Goal: Navigation & Orientation: Find specific page/section

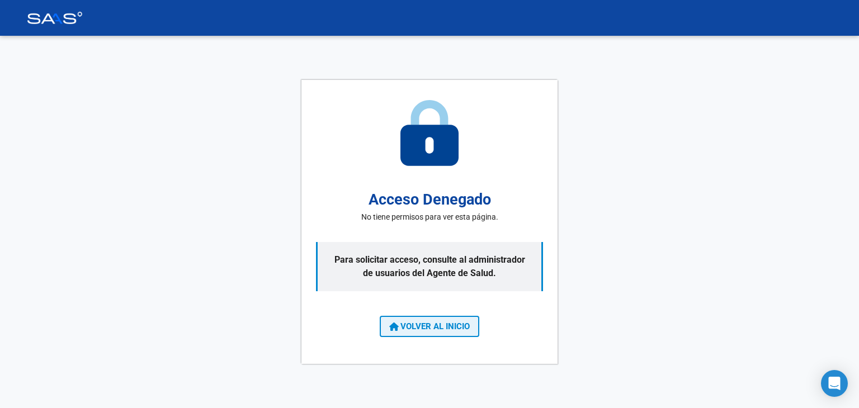
click at [432, 325] on span "VOLVER AL INICIO" at bounding box center [429, 326] width 81 height 10
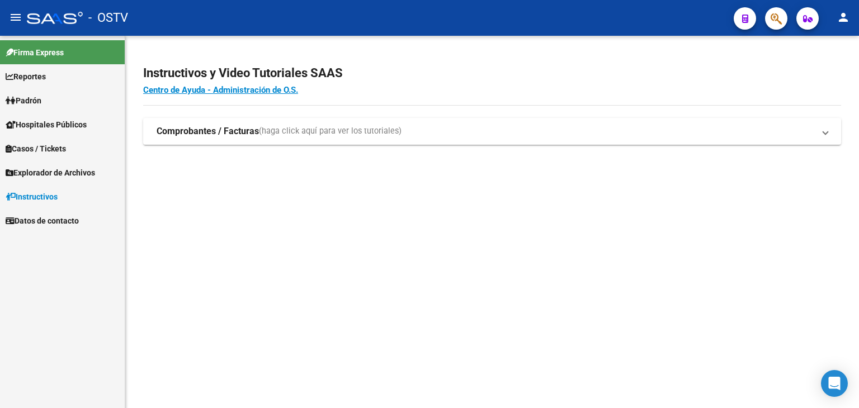
click at [56, 119] on span "Hospitales Públicos" at bounding box center [46, 125] width 81 height 12
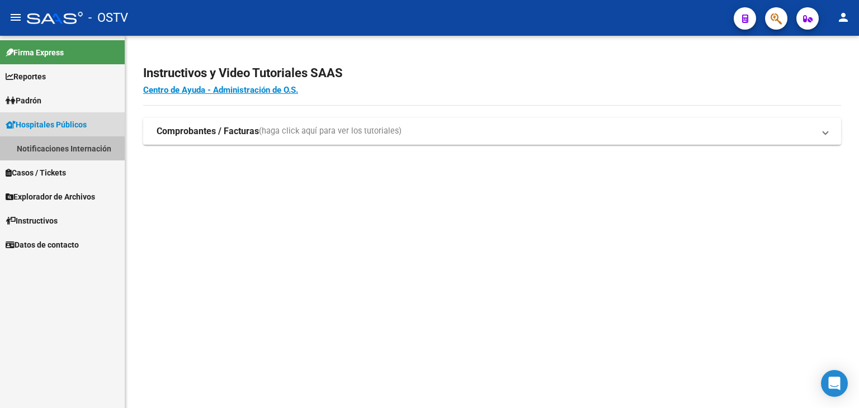
click at [65, 146] on link "Notificaciones Internación" at bounding box center [62, 148] width 125 height 24
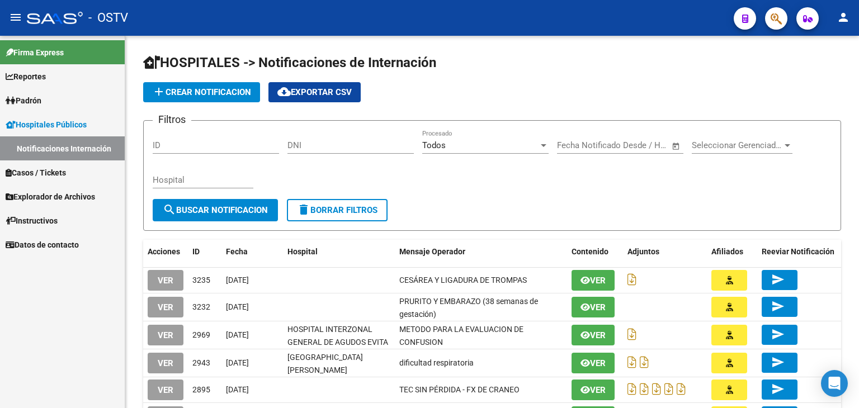
click at [44, 123] on span "Hospitales Públicos" at bounding box center [46, 125] width 81 height 12
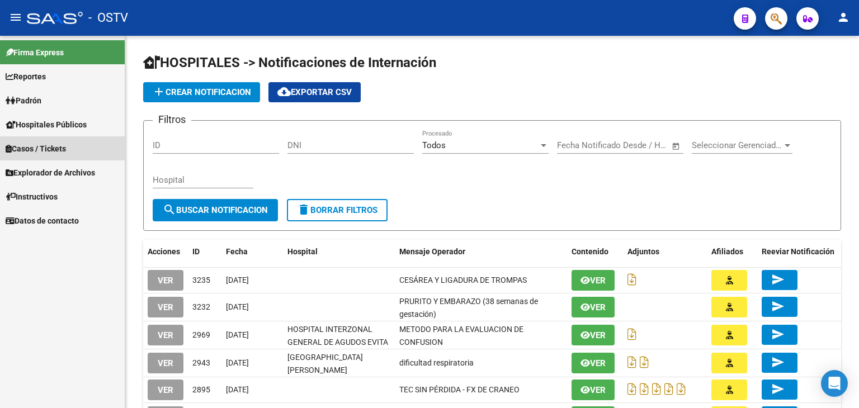
click at [34, 152] on span "Casos / Tickets" at bounding box center [36, 149] width 60 height 12
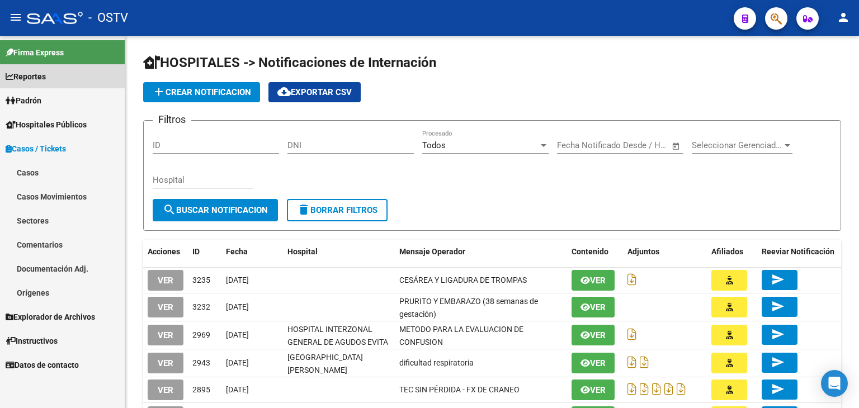
click at [42, 83] on link "Reportes" at bounding box center [62, 76] width 125 height 24
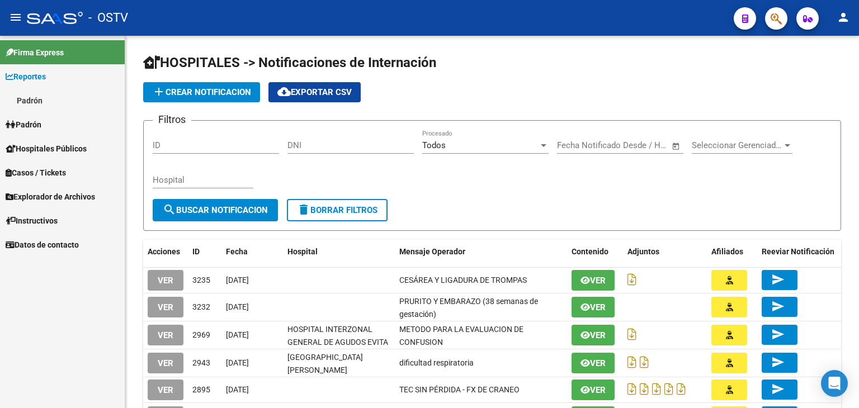
click at [38, 146] on span "Hospitales Públicos" at bounding box center [46, 149] width 81 height 12
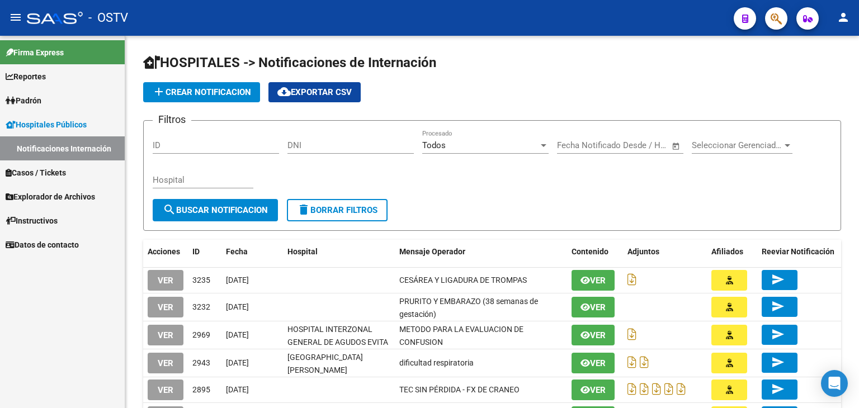
click at [38, 146] on link "Notificaciones Internación" at bounding box center [62, 148] width 125 height 24
